Goal: Task Accomplishment & Management: Manage account settings

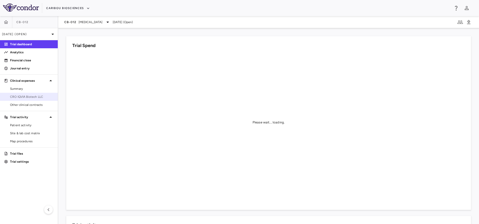
click at [29, 96] on span "CRO IQVIA Biotech LLC" at bounding box center [32, 96] width 44 height 5
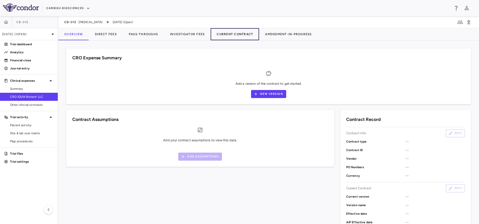
click at [226, 36] on button "Current Contract" at bounding box center [235, 34] width 48 height 12
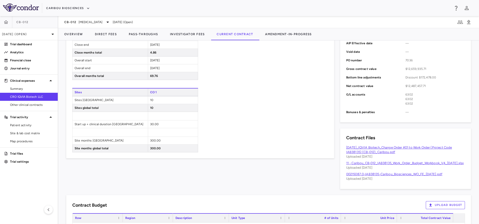
scroll to position [188, 0]
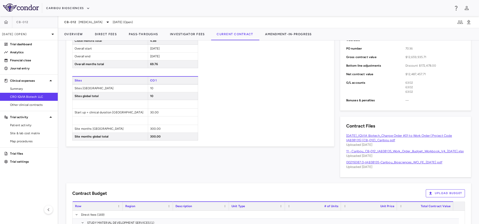
click at [379, 134] on link "[DATE]_IQVIA Biotech_Change Order #01 to Work Order (Project Code IAB38135) (CB…" at bounding box center [399, 138] width 106 height 8
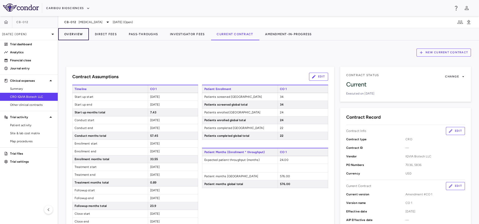
click at [65, 34] on button "Overview" at bounding box center [73, 34] width 31 height 12
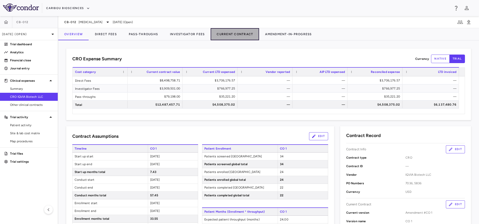
click at [235, 36] on button "Current Contract" at bounding box center [235, 34] width 48 height 12
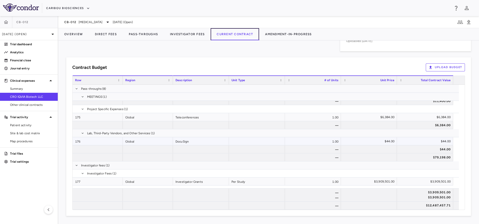
scroll to position [1677, 0]
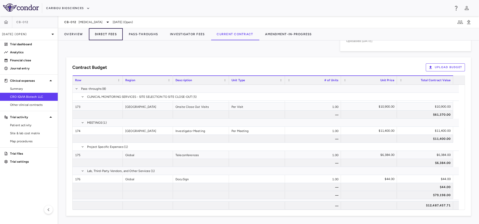
click at [99, 29] on button "Direct Fees" at bounding box center [106, 34] width 34 height 12
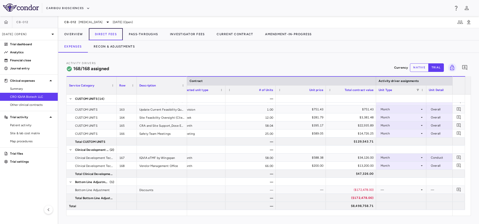
scroll to position [0, 112]
click at [297, 193] on div "—" at bounding box center [301, 190] width 43 height 8
click at [349, 197] on div "($172,478.00)" at bounding box center [351, 198] width 43 height 8
click at [352, 190] on div "($172,478.00)" at bounding box center [351, 190] width 43 height 8
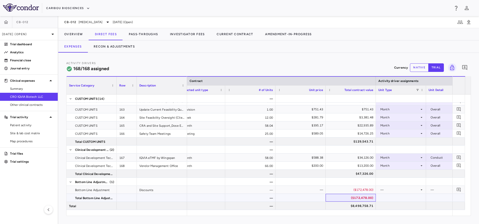
click at [353, 198] on div "($172,478.00)" at bounding box center [351, 198] width 43 height 8
click at [416, 69] on button "native" at bounding box center [419, 67] width 19 height 9
click at [351, 194] on div "($172,478.00)" at bounding box center [351, 198] width 43 height 8
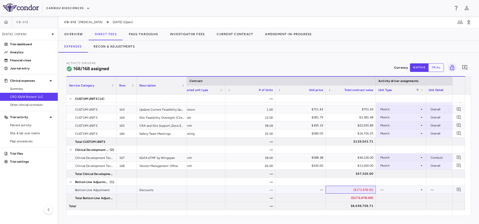
click at [353, 187] on div "($172,478.00)" at bounding box center [351, 190] width 43 height 8
click at [347, 202] on div "$8,498,758.71" at bounding box center [351, 206] width 50 height 8
drag, startPoint x: 355, startPoint y: 189, endPoint x: 352, endPoint y: 195, distance: 6.9
click at [355, 190] on div "($172,478.00)" at bounding box center [351, 190] width 43 height 8
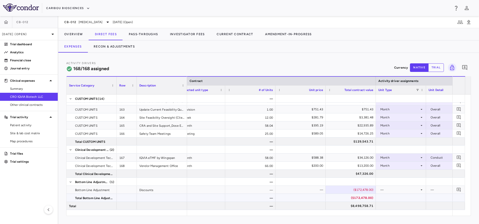
click at [352, 196] on div "($172,478.00)" at bounding box center [351, 198] width 43 height 8
click at [351, 196] on div "($172,478.00)" at bounding box center [351, 198] width 43 height 8
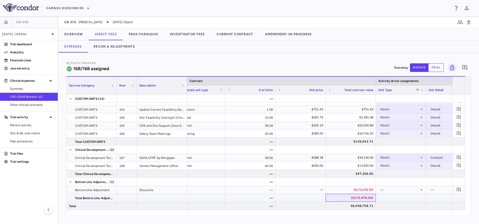
click at [351, 196] on div "($172,478.00)" at bounding box center [351, 198] width 43 height 8
click at [349, 187] on div "($172,478.00)" at bounding box center [351, 190] width 43 height 8
click at [349, 198] on div "($172,478.00)" at bounding box center [351, 198] width 43 height 8
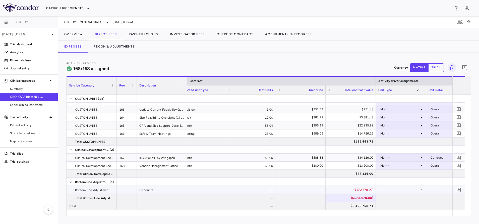
click at [348, 187] on div "($172,478.00)" at bounding box center [351, 190] width 43 height 8
click at [348, 195] on div "($172,478.00)" at bounding box center [351, 198] width 43 height 8
click at [349, 189] on div "($172,478.00)" at bounding box center [351, 190] width 43 height 8
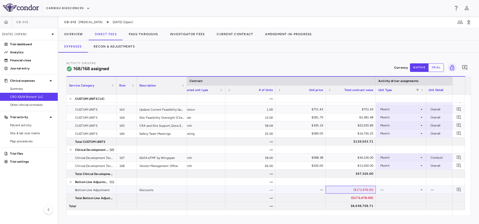
click at [349, 189] on div "($172,478.00)" at bounding box center [351, 190] width 43 height 8
click at [232, 33] on button "Current Contract" at bounding box center [235, 34] width 48 height 12
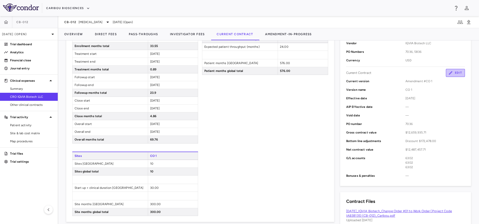
click at [448, 72] on button "Edit" at bounding box center [455, 73] width 19 height 8
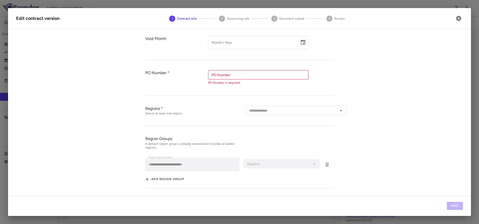
type input "****"
type input "*********"
type input "**********"
type input "****"
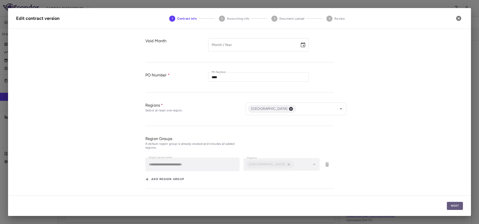
click at [454, 204] on button "Next" at bounding box center [455, 206] width 16 height 8
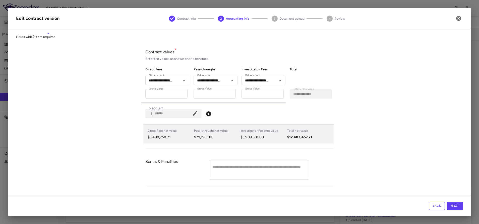
scroll to position [7, 0]
click at [457, 18] on icon "button" at bounding box center [458, 18] width 5 height 5
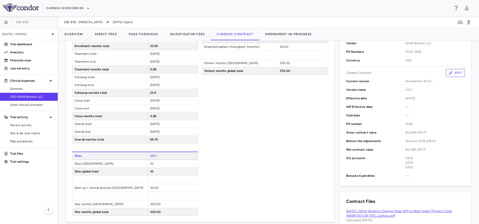
click at [283, 110] on div "Patient Enrollment CO 1 Patients screened United States 34 Patients screened gl…" at bounding box center [265, 94] width 126 height 244
click at [455, 75] on button "Edit" at bounding box center [455, 73] width 19 height 8
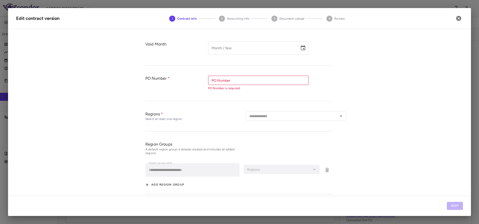
type input "****"
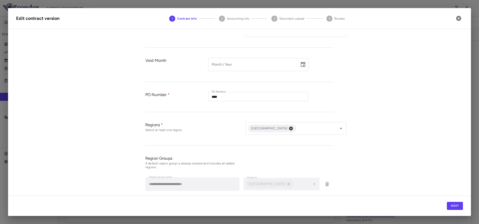
type input "*********"
type input "**********"
type input "****"
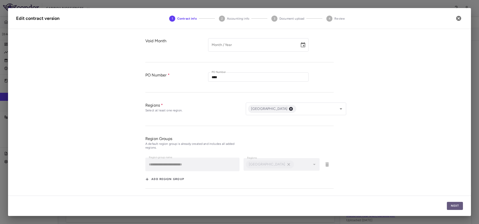
click at [460, 205] on button "Next" at bounding box center [455, 206] width 16 height 8
